Goal: Information Seeking & Learning: Learn about a topic

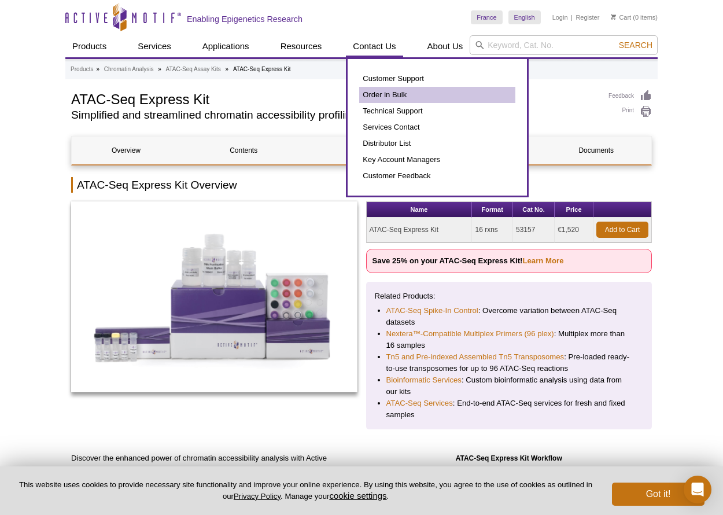
click at [399, 95] on link "Order in Bulk" at bounding box center [437, 95] width 156 height 16
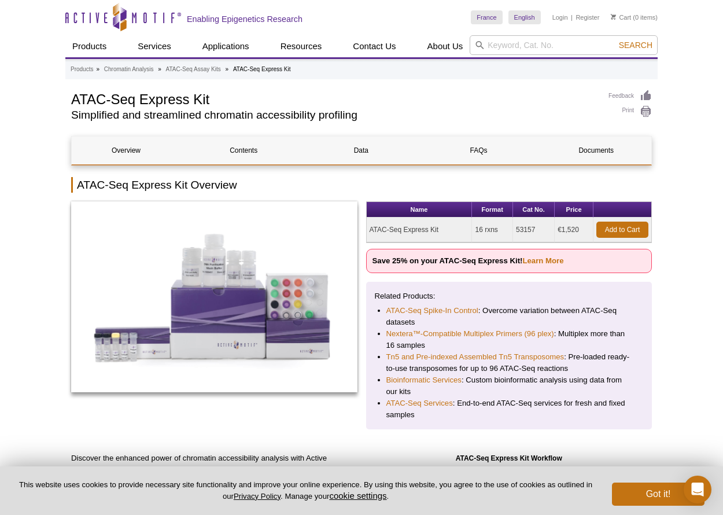
drag, startPoint x: 580, startPoint y: 227, endPoint x: 558, endPoint y: 229, distance: 21.4
click at [558, 229] on td "€1,520" at bounding box center [574, 230] width 39 height 25
click at [524, 229] on td "53157" at bounding box center [534, 230] width 42 height 25
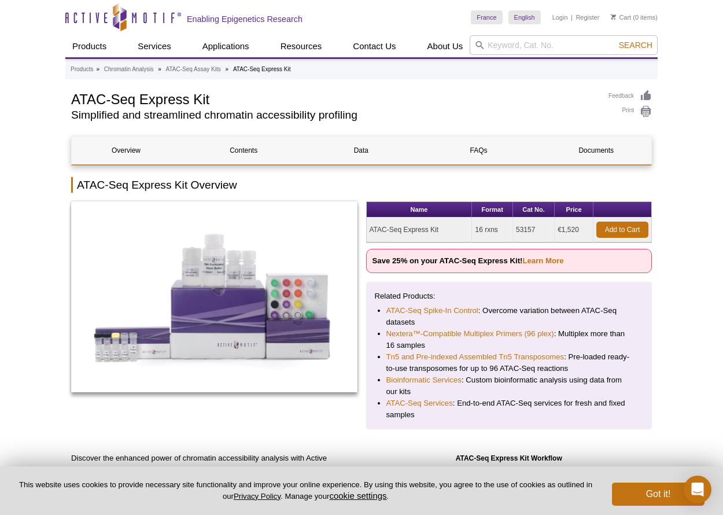
click at [524, 229] on td "53157" at bounding box center [534, 230] width 42 height 25
drag, startPoint x: 538, startPoint y: 230, endPoint x: 515, endPoint y: 229, distance: 22.6
click at [516, 229] on td "53157" at bounding box center [534, 230] width 42 height 25
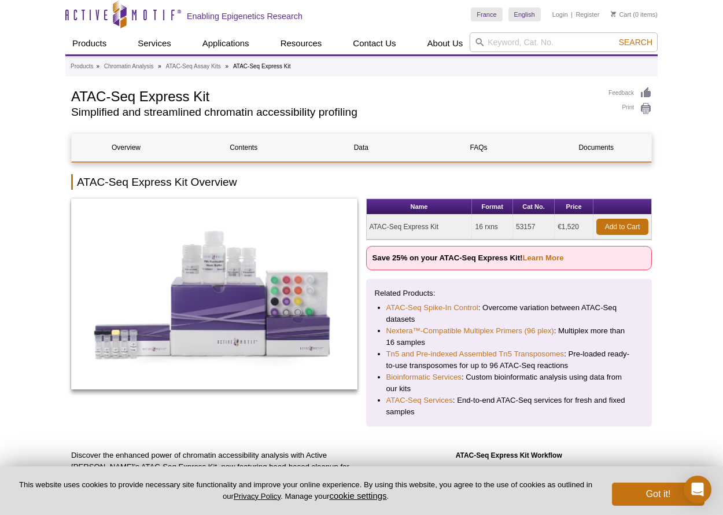
scroll to position [5, 0]
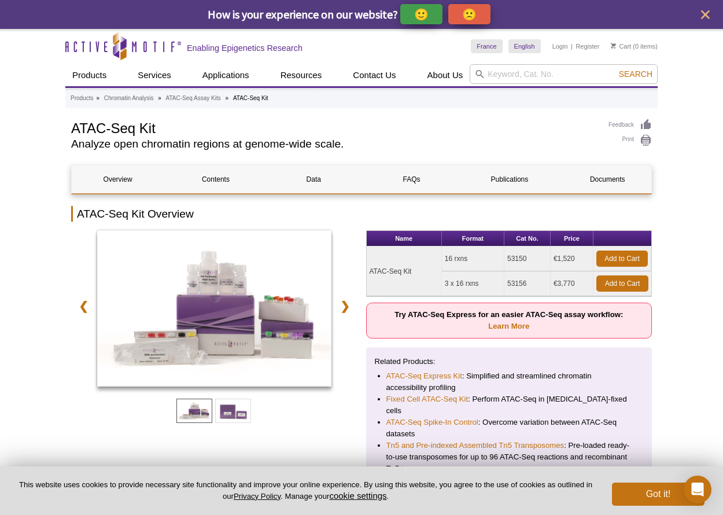
drag, startPoint x: 526, startPoint y: 259, endPoint x: 512, endPoint y: 257, distance: 14.0
click at [512, 257] on td "53150" at bounding box center [527, 258] width 46 height 25
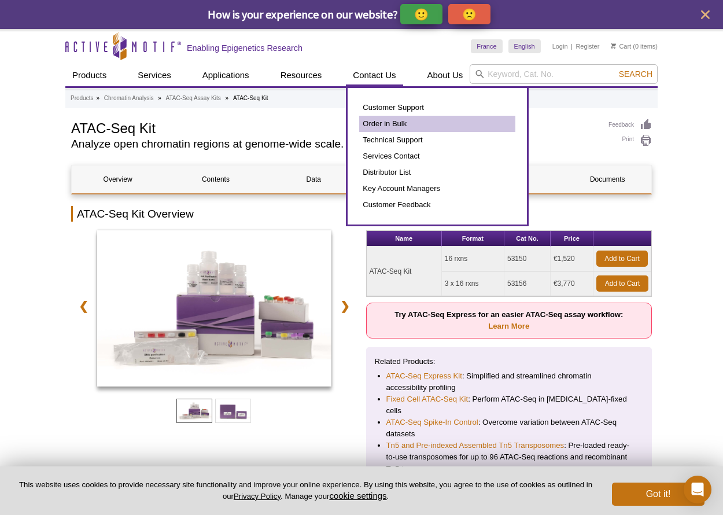
click at [396, 122] on link "Order in Bulk" at bounding box center [437, 124] width 156 height 16
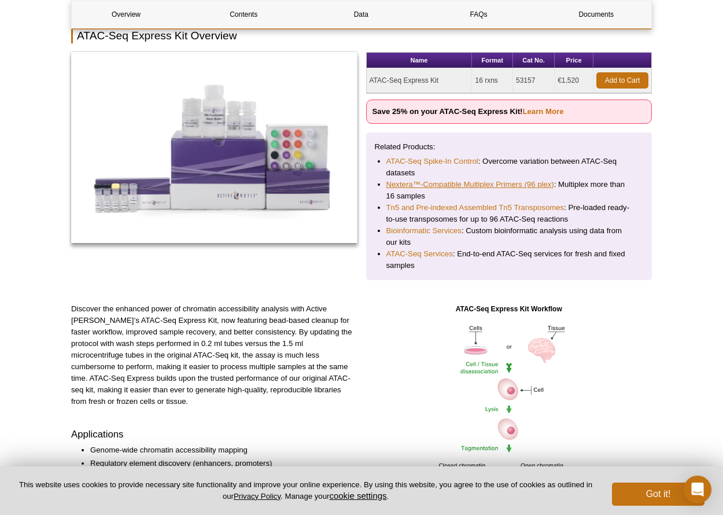
scroll to position [222, 0]
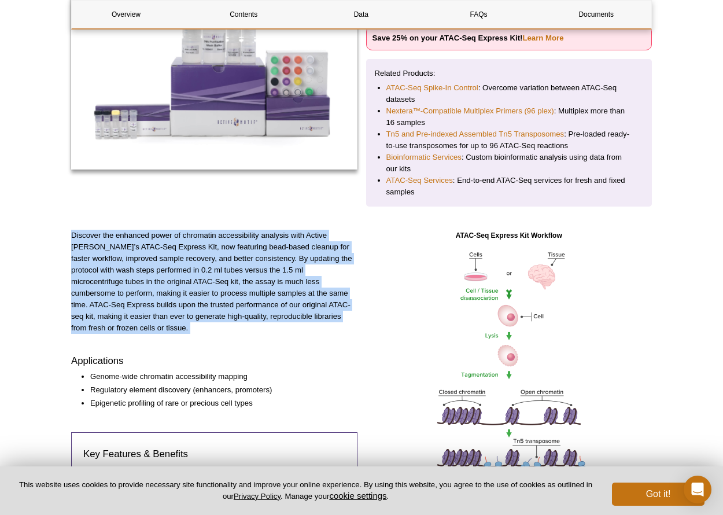
drag, startPoint x: 215, startPoint y: 226, endPoint x: 283, endPoint y: 345, distance: 137.8
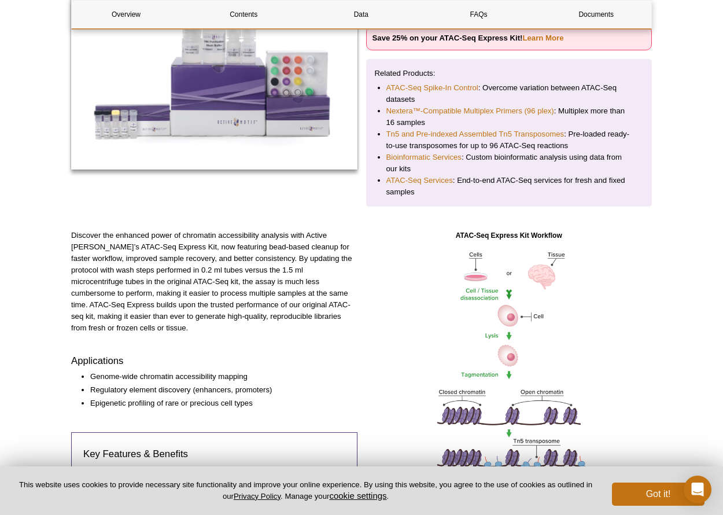
click at [283, 345] on div "Discover the enhanced power of chromatin accessibility analysis with Active Mot…" at bounding box center [214, 466] width 286 height 472
